Goal: Find specific page/section: Find specific page/section

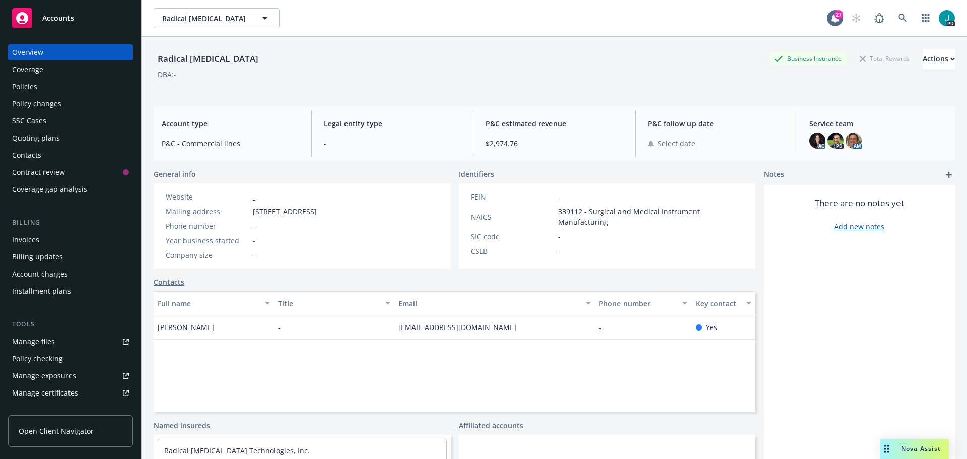
click at [934, 450] on span "Nova Assist" at bounding box center [921, 448] width 40 height 9
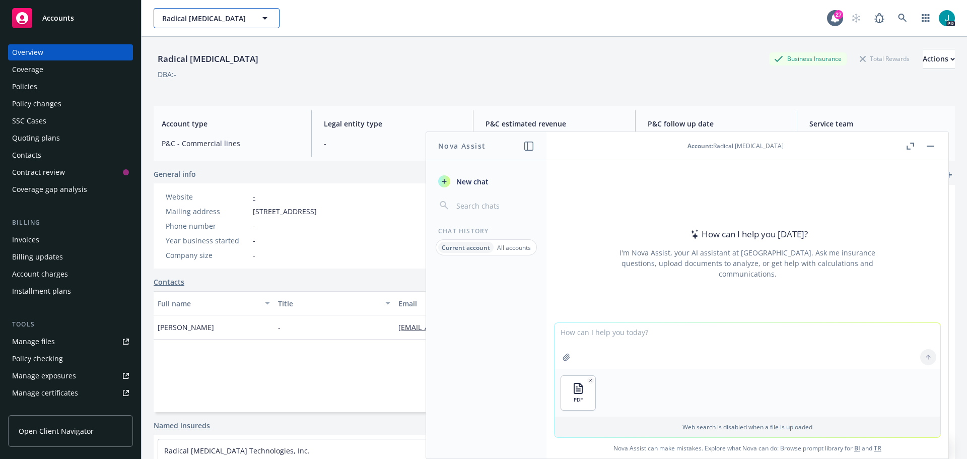
click at [261, 19] on icon "button" at bounding box center [265, 18] width 12 height 12
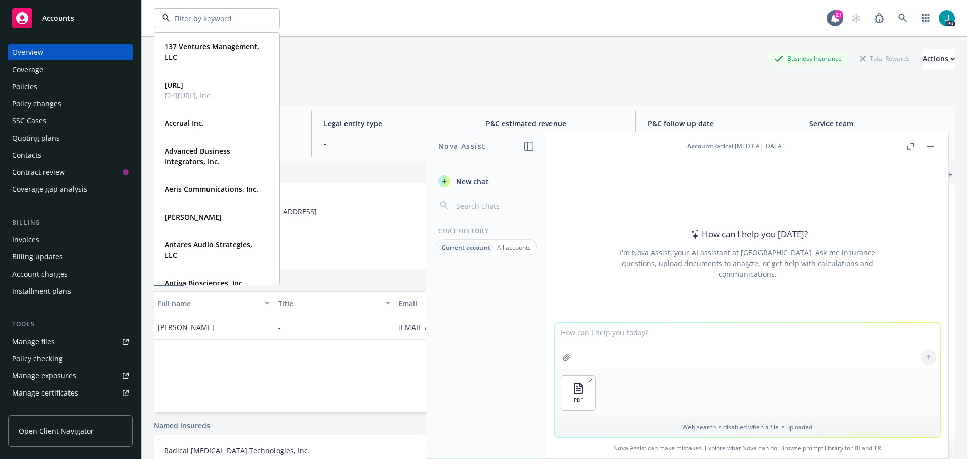
click at [396, 11] on div "137 Ventures Management, LLC Type Commercial [URL] [24][URL], Inc. Type Commerc…" at bounding box center [491, 18] width 674 height 20
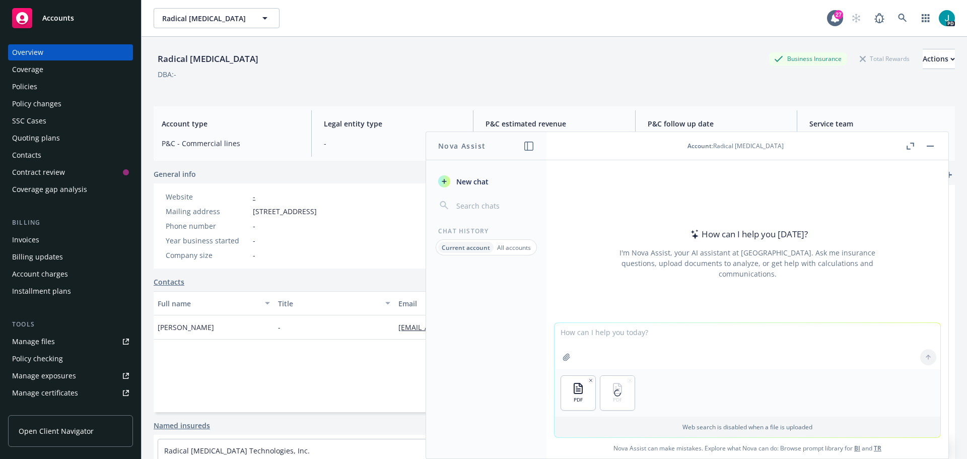
click at [591, 340] on textarea at bounding box center [748, 346] width 386 height 46
click at [602, 331] on textarea at bounding box center [748, 346] width 386 height 46
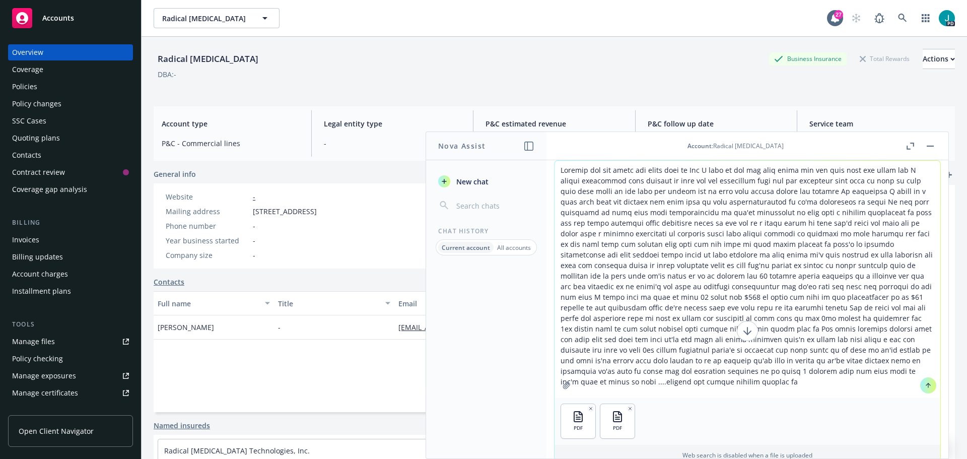
type textarea "Alright and you write the email over to [PERSON_NAME] I want to let you know th…"
click at [924, 389] on button at bounding box center [928, 385] width 16 height 16
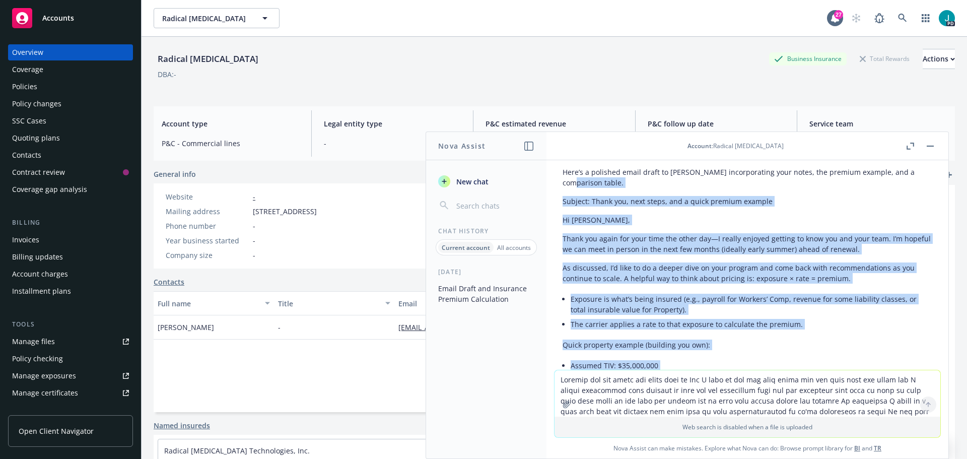
scroll to position [300, 0]
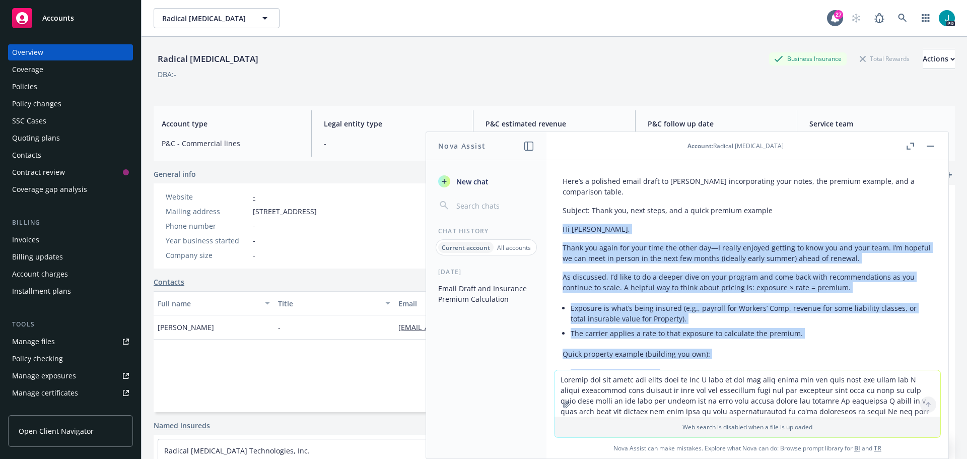
drag, startPoint x: 871, startPoint y: 282, endPoint x: 560, endPoint y: 217, distance: 317.9
copy div "Lo Ips, Dolor sit ametc adi elit sedd eiu tempo inc—U labore etdolor magnaal en…"
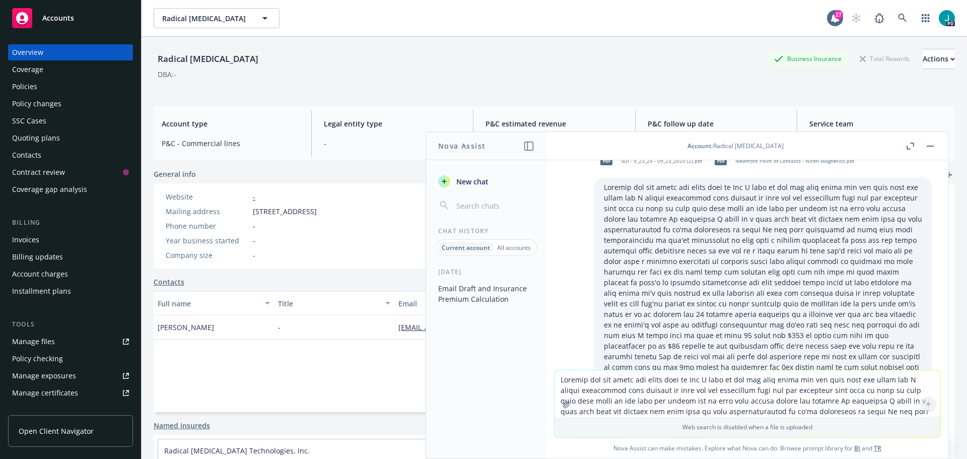
scroll to position [0, 0]
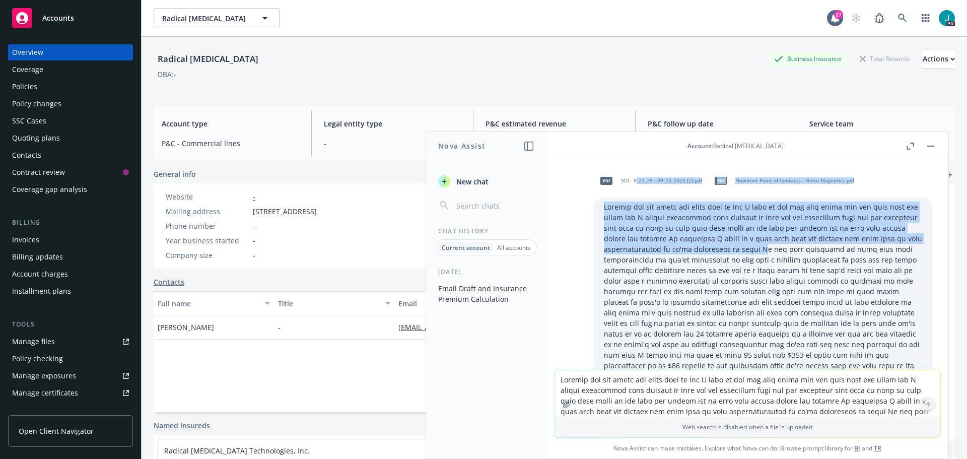
drag, startPoint x: 622, startPoint y: 180, endPoint x: 747, endPoint y: 253, distance: 144.9
click at [747, 253] on div "pdf SOI - 9_23_25 - 09_23_2025 (2).pdf pdf Newfront Point of Contacts - Niron M…" at bounding box center [763, 313] width 339 height 291
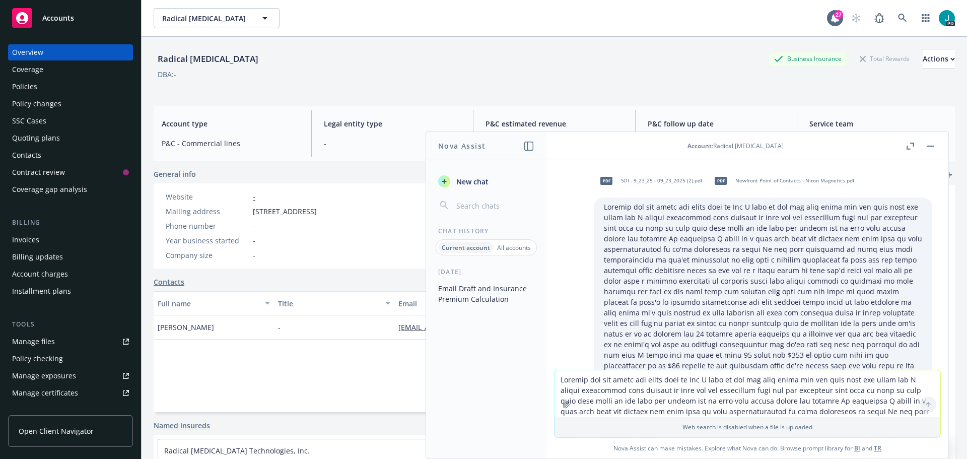
click at [737, 286] on p at bounding box center [763, 329] width 318 height 254
click at [558, 383] on textarea at bounding box center [748, 393] width 386 height 46
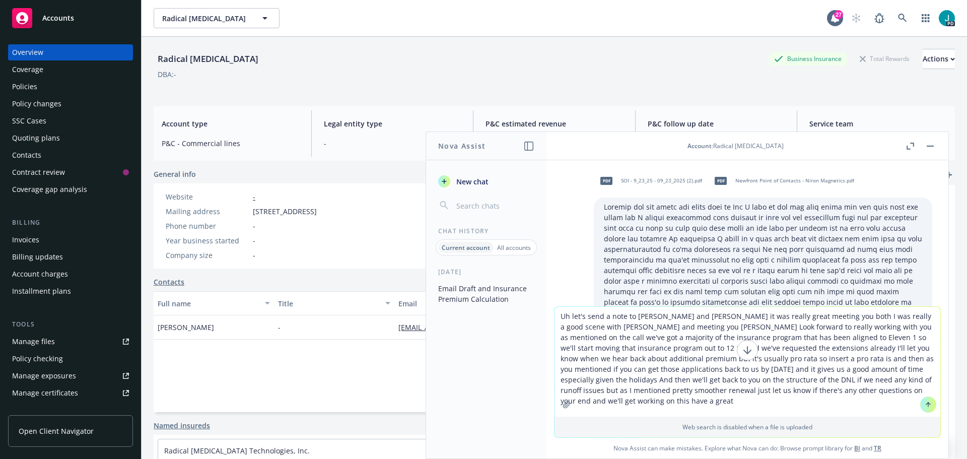
type textarea "Uh let's send a note to [PERSON_NAME] and [PERSON_NAME] it was really great mee…"
click at [924, 410] on button at bounding box center [928, 404] width 16 height 16
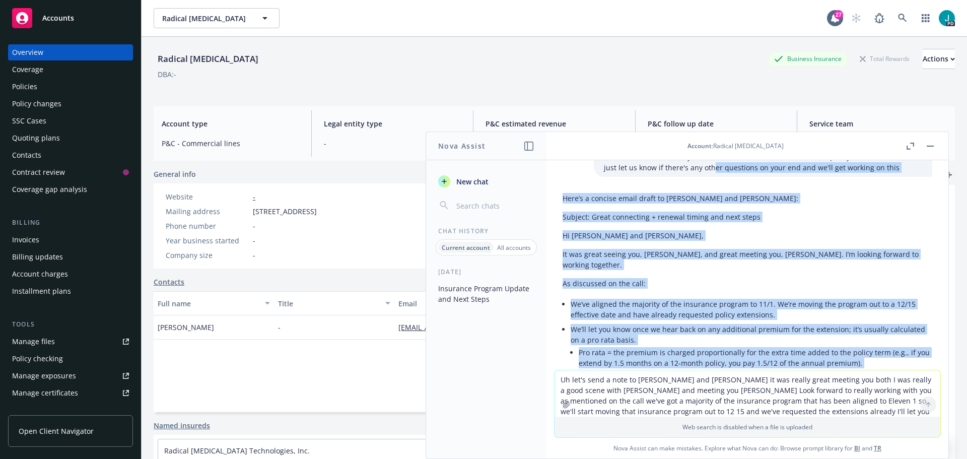
scroll to position [1307, 0]
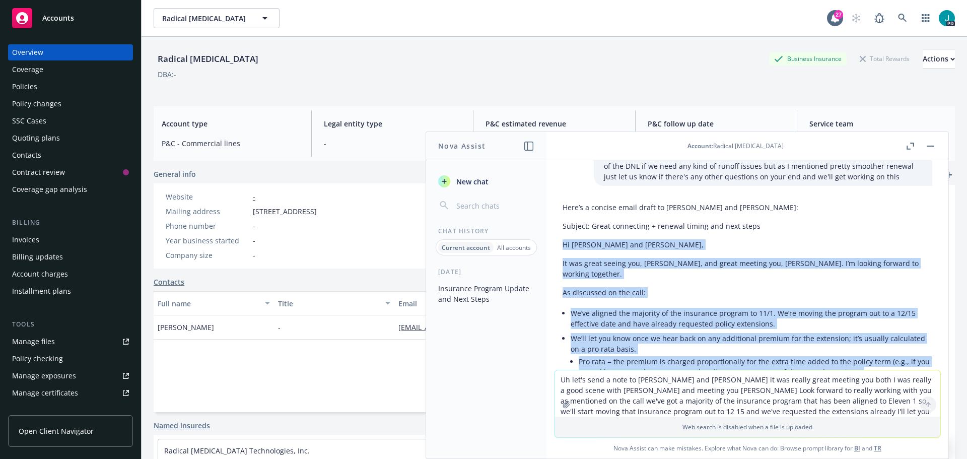
drag, startPoint x: 839, startPoint y: 302, endPoint x: 562, endPoint y: 240, distance: 283.4
click at [562, 240] on div "Here’s a concise email draft to [PERSON_NAME] and [PERSON_NAME]: Subject: Great…" at bounding box center [748, 344] width 386 height 293
copy div "Lo Ipsum dol Sitam, Co adi elits doeius tem, Incid, utl etdol magnaal eni, Admi…"
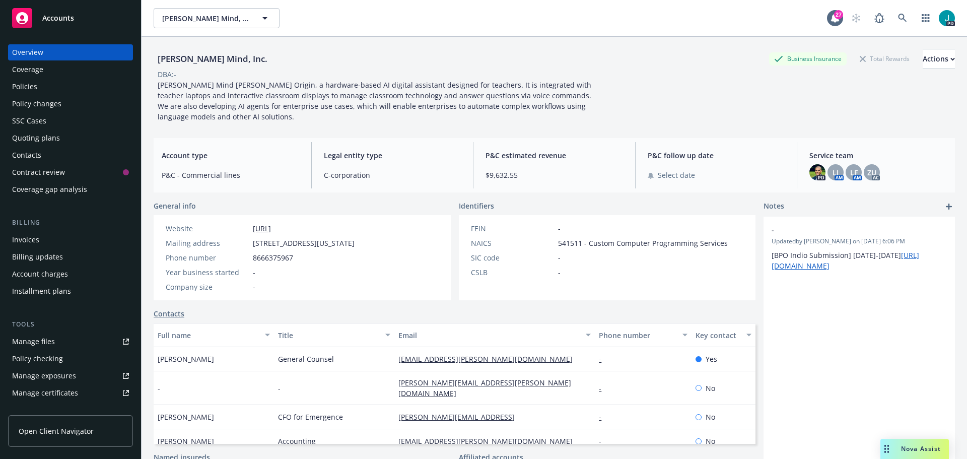
scroll to position [197, 0]
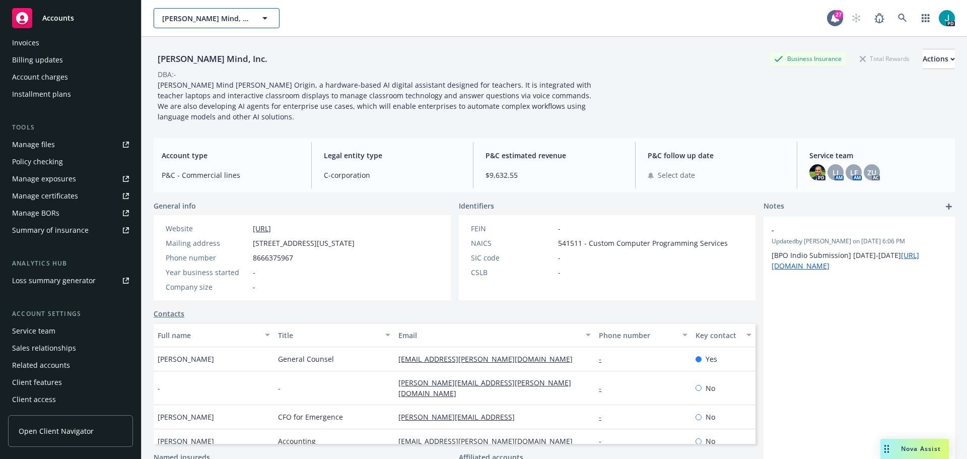
click at [268, 16] on icon "button" at bounding box center [265, 18] width 12 height 12
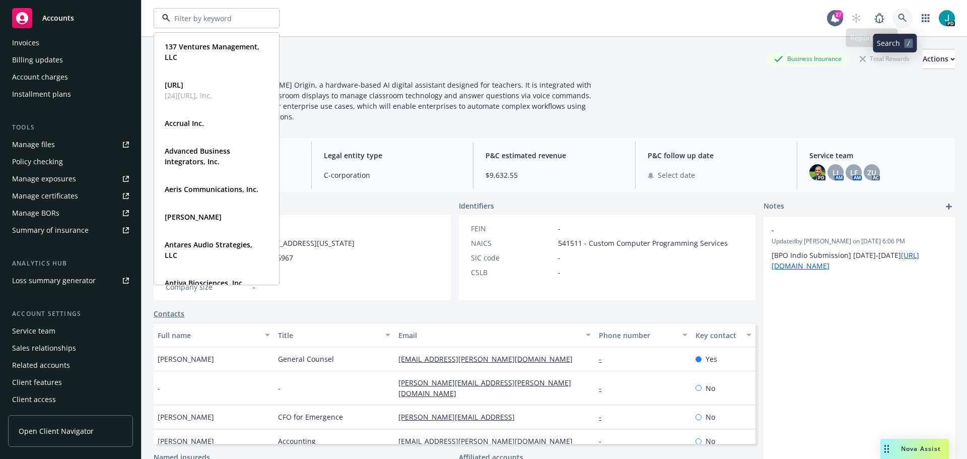
click at [898, 16] on icon at bounding box center [902, 18] width 9 height 9
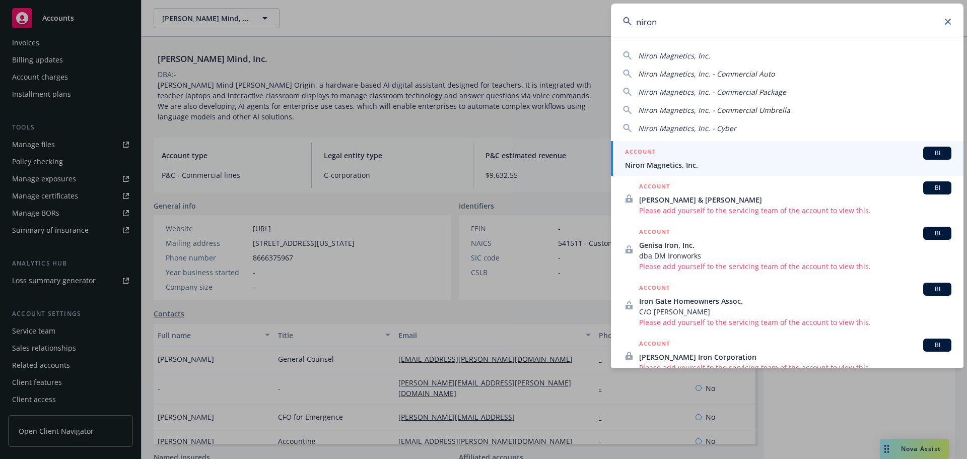
click at [653, 61] on div "Niron Magnetics, Inc. Niron Magnetics, Inc. - Commercial Auto Niron Magnetics, …" at bounding box center [787, 89] width 353 height 87
click at [654, 54] on span "Niron Magnetics, Inc." at bounding box center [674, 56] width 72 height 10
type input "Niron Magnetics, Inc."
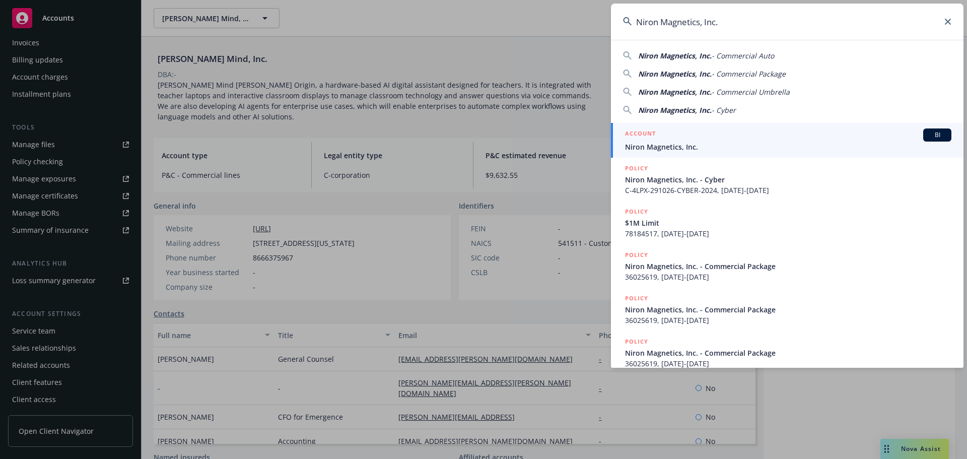
click at [678, 145] on span "Niron Magnetics, Inc." at bounding box center [788, 147] width 326 height 11
